Goal: Information Seeking & Learning: Learn about a topic

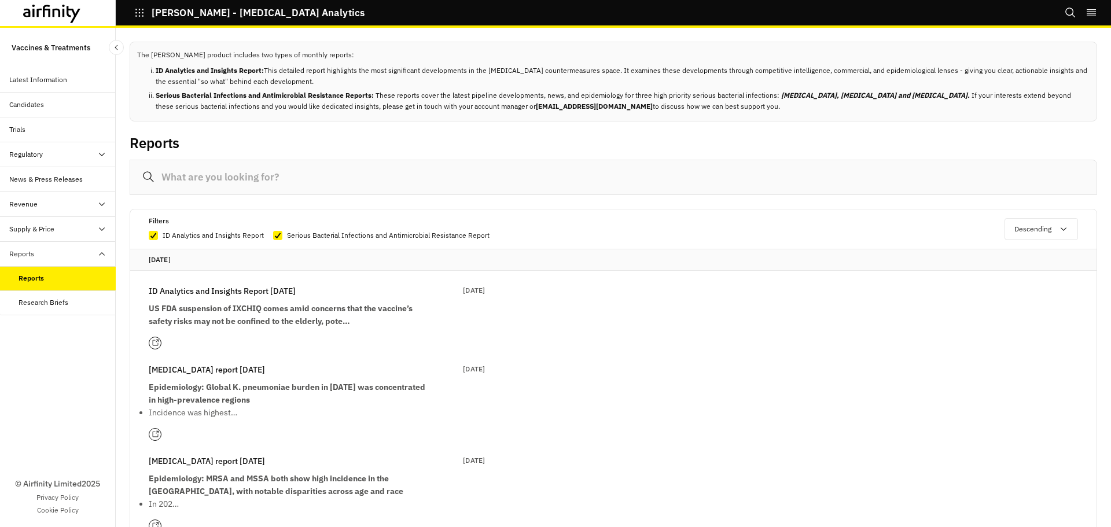
click at [52, 227] on div "Supply & Price" at bounding box center [31, 229] width 45 height 10
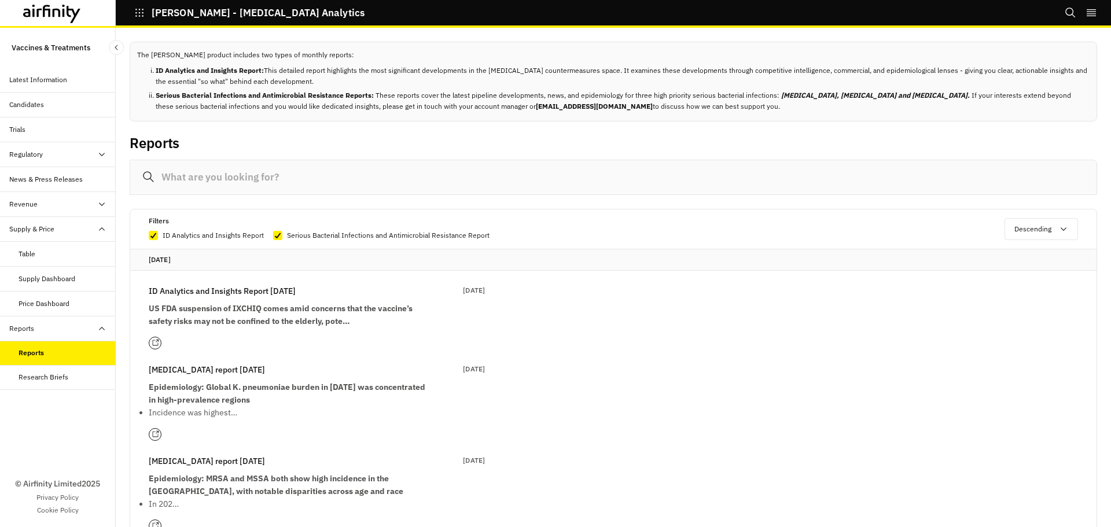
click at [51, 249] on div "Table" at bounding box center [67, 254] width 97 height 10
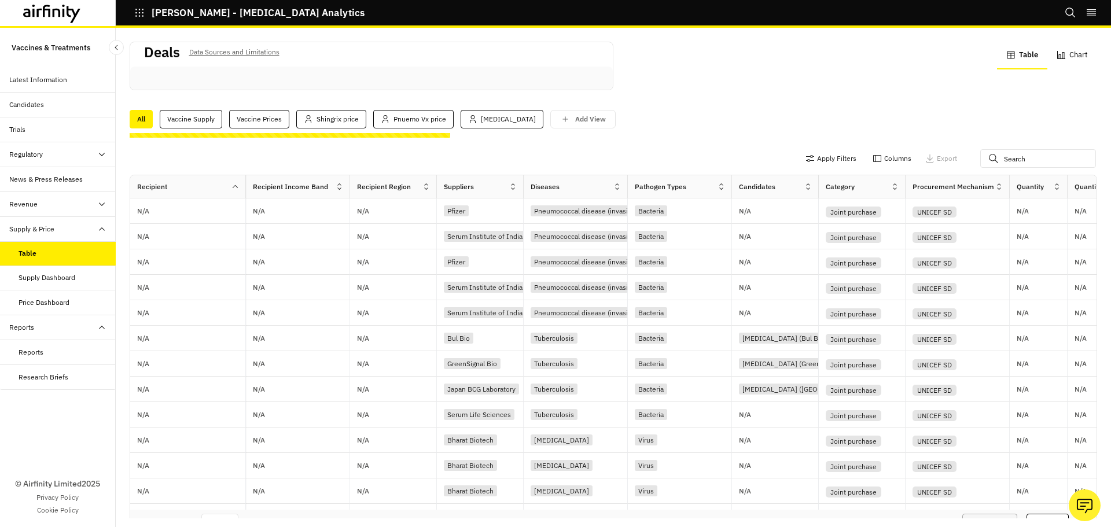
click at [142, 14] on icon "button" at bounding box center [139, 13] width 10 height 10
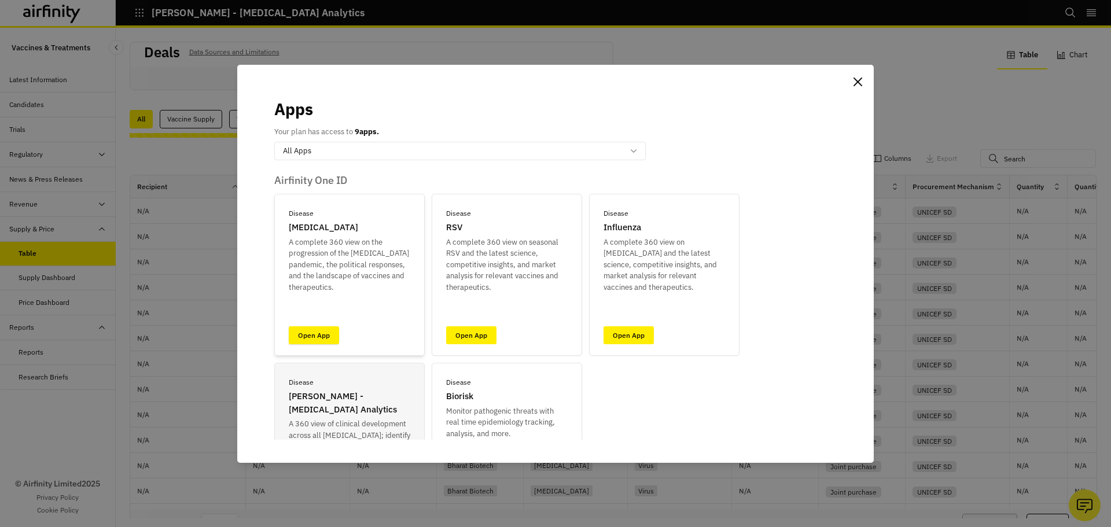
click at [310, 327] on link "Open App" at bounding box center [314, 335] width 50 height 18
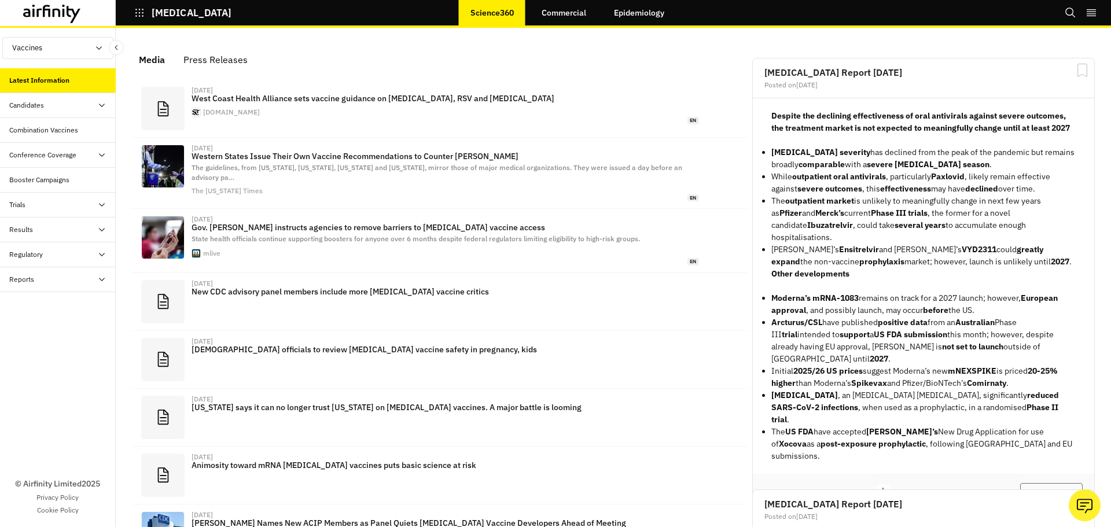
scroll to position [699, 339]
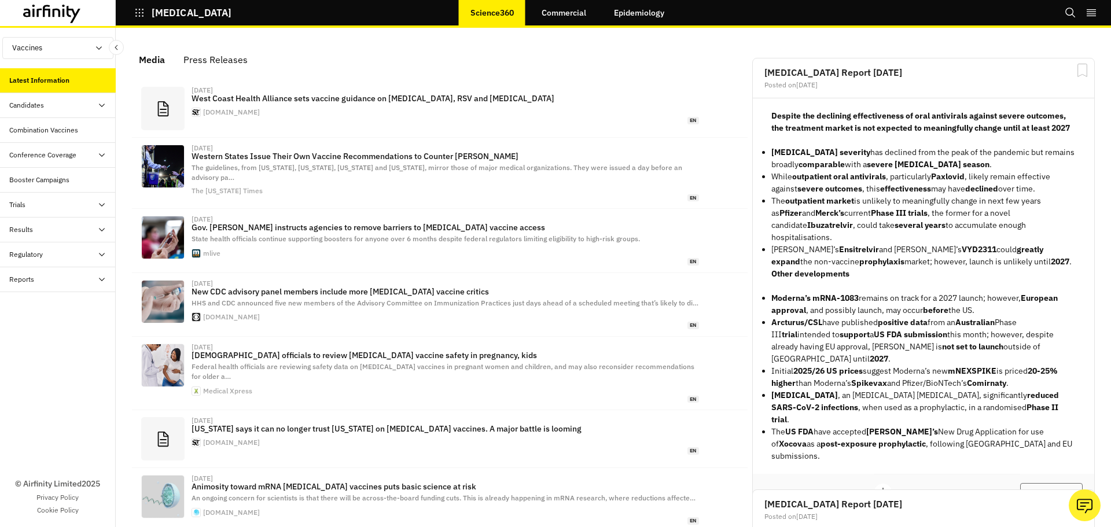
click at [53, 202] on div "Trials" at bounding box center [62, 205] width 106 height 10
click at [53, 210] on div "Trials" at bounding box center [62, 205] width 106 height 10
click at [554, 17] on link "Commercial" at bounding box center [564, 13] width 68 height 28
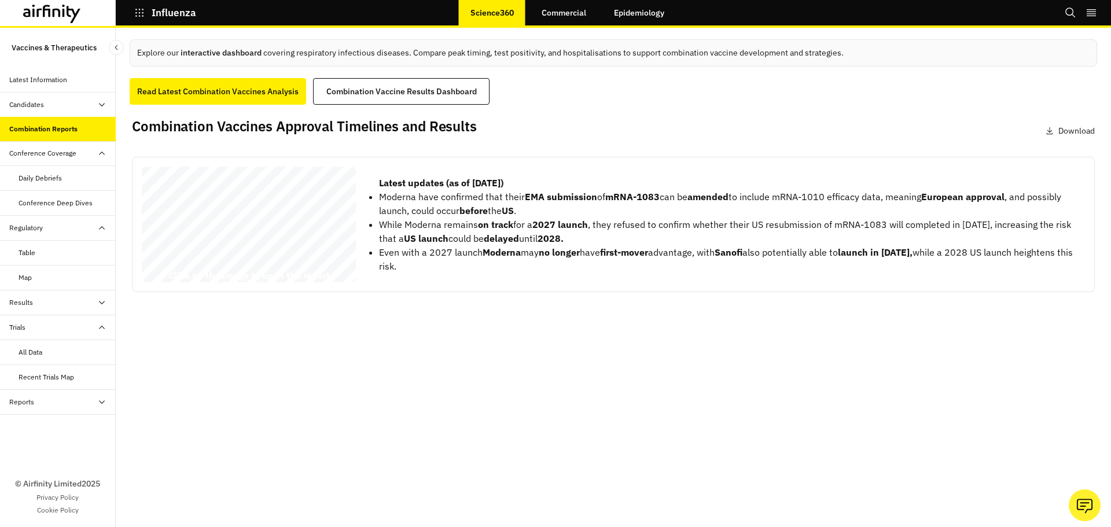
click at [548, 18] on link "Commercial" at bounding box center [564, 13] width 68 height 28
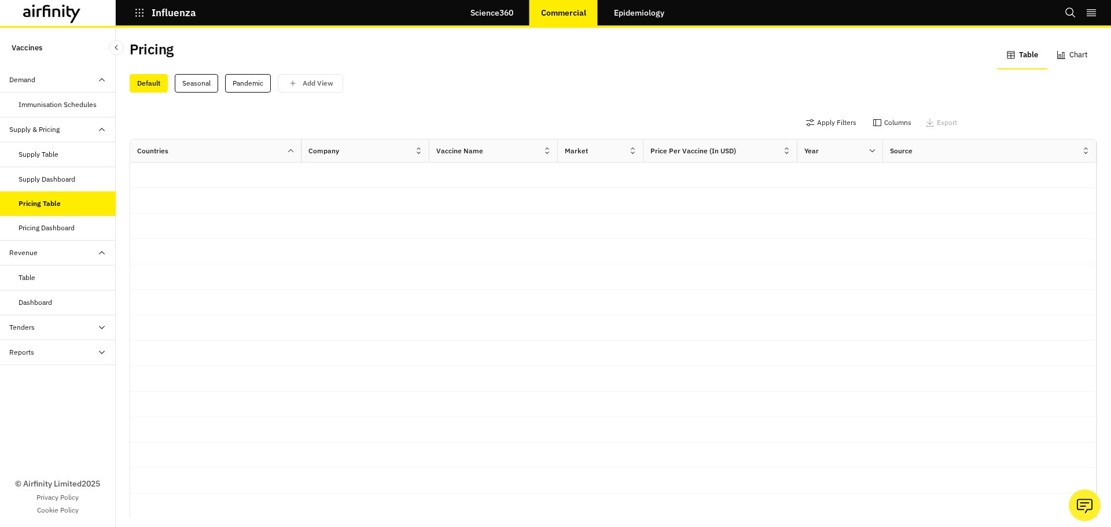
click at [55, 156] on div "Supply Table" at bounding box center [39, 154] width 40 height 10
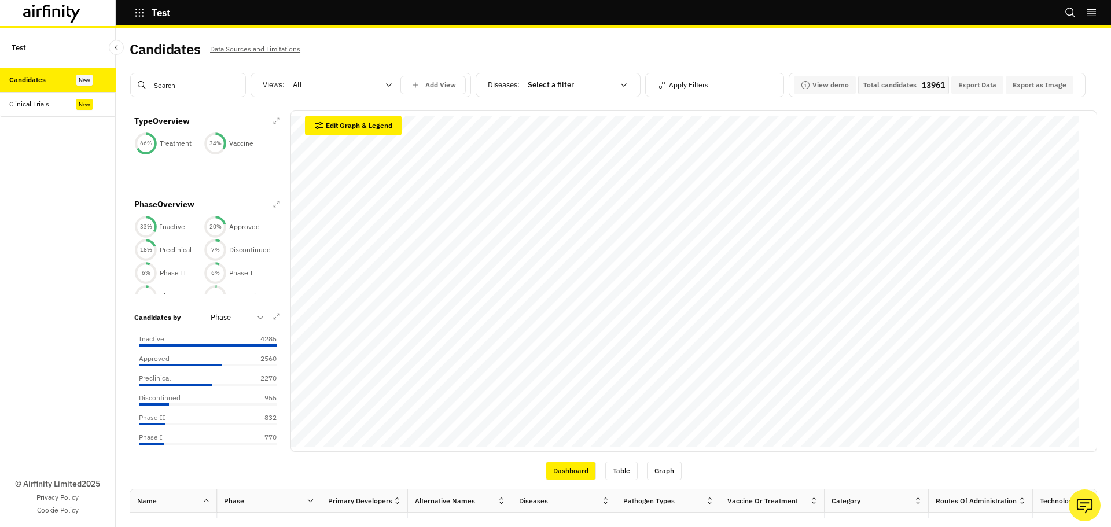
click at [78, 101] on div "New" at bounding box center [84, 104] width 16 height 11
click at [239, 321] on div at bounding box center [230, 318] width 39 height 14
click at [228, 314] on div at bounding box center [230, 318] width 39 height 14
click at [238, 410] on p "Route of Administration" at bounding box center [252, 408] width 82 height 12
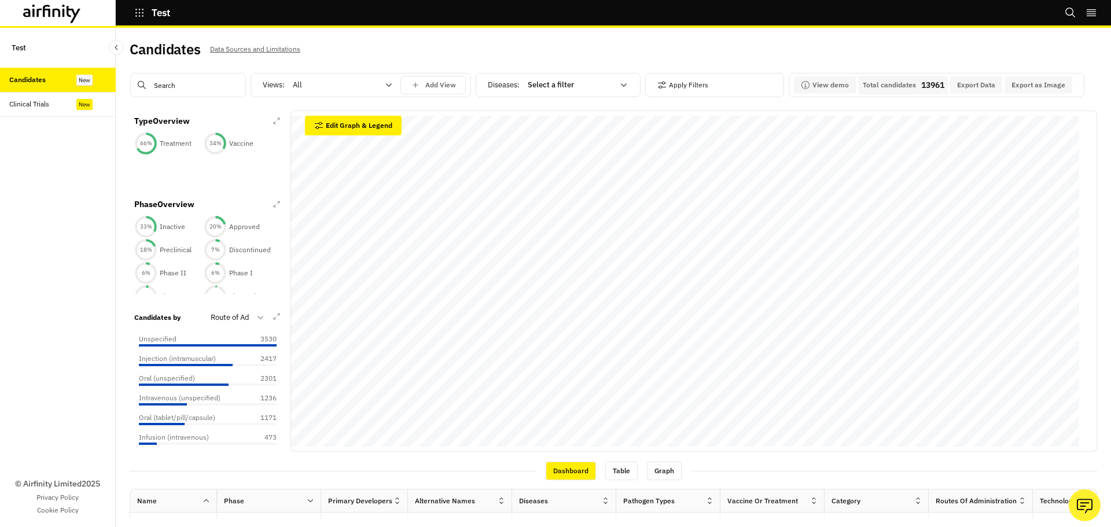
click at [236, 321] on div at bounding box center [230, 318] width 39 height 14
click at [233, 450] on p "Tech SubType" at bounding box center [235, 449] width 49 height 12
click at [239, 308] on div "Tech SubType" at bounding box center [229, 317] width 53 height 19
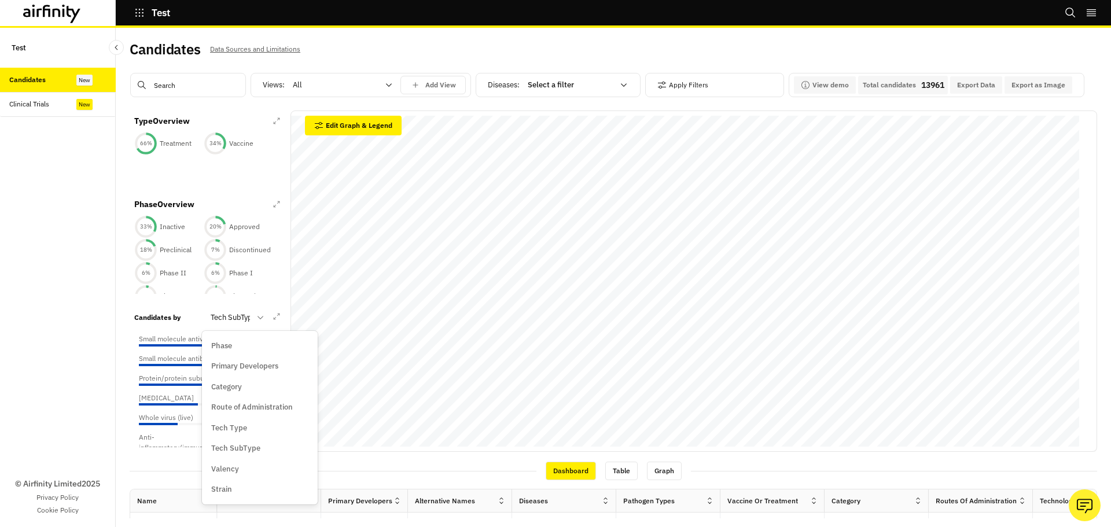
click at [65, 313] on div "© Airfinity Limited 2025 Privacy Policy Cookie Policy" at bounding box center [58, 322] width 116 height 410
